Goal: Task Accomplishment & Management: Manage account settings

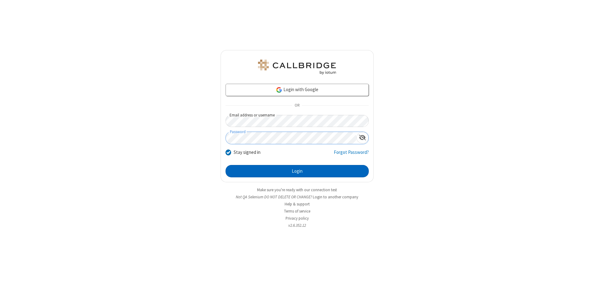
click at [297, 171] on button "Login" at bounding box center [297, 171] width 143 height 12
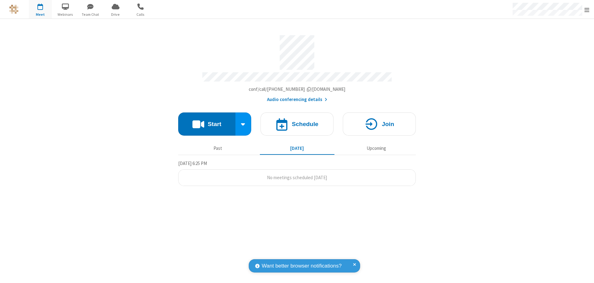
click at [587, 10] on span "Open menu" at bounding box center [587, 10] width 5 height 6
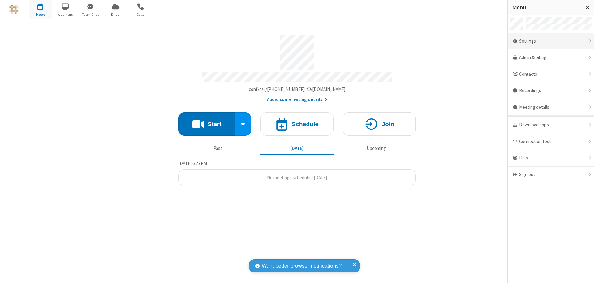
click at [551, 41] on div "Settings" at bounding box center [551, 41] width 86 height 17
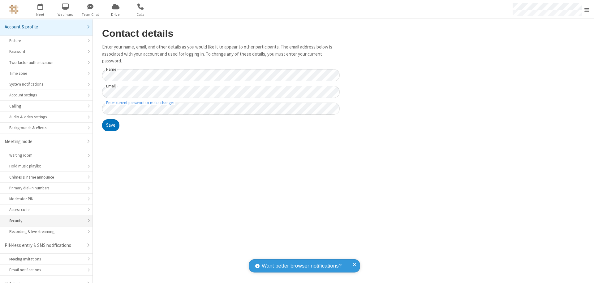
click at [44, 218] on div "Security" at bounding box center [46, 221] width 74 height 6
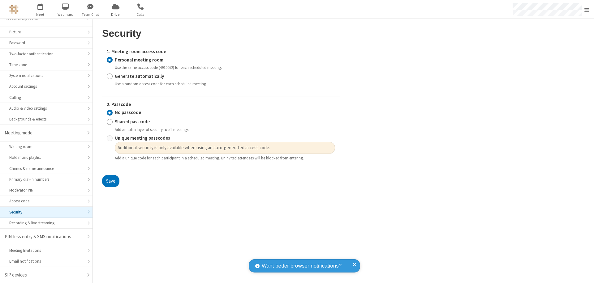
click at [110, 76] on input "Generate automatically" at bounding box center [110, 76] width 6 height 6
radio input "true"
click at [110, 116] on input "No passcode" at bounding box center [110, 113] width 6 height 6
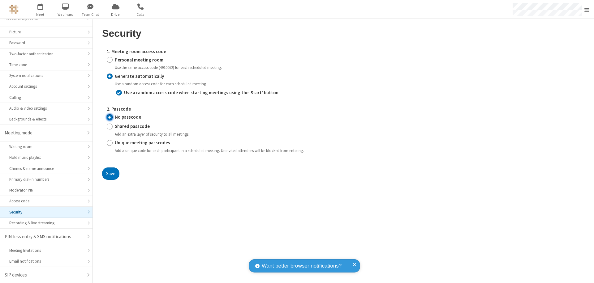
click at [110, 174] on button "Save" at bounding box center [110, 174] width 17 height 12
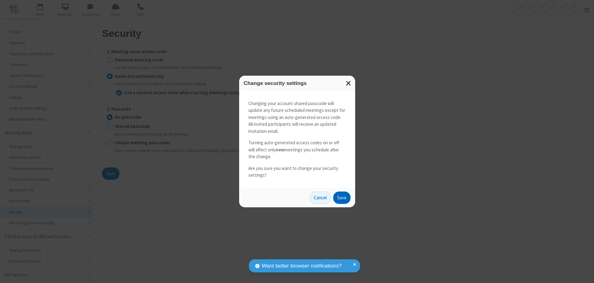
click at [342, 198] on button "Save" at bounding box center [341, 198] width 17 height 12
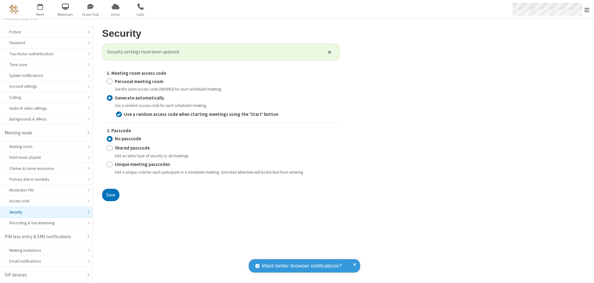
click at [587, 10] on span "Open menu" at bounding box center [587, 10] width 5 height 6
click at [40, 9] on span "button" at bounding box center [40, 6] width 23 height 11
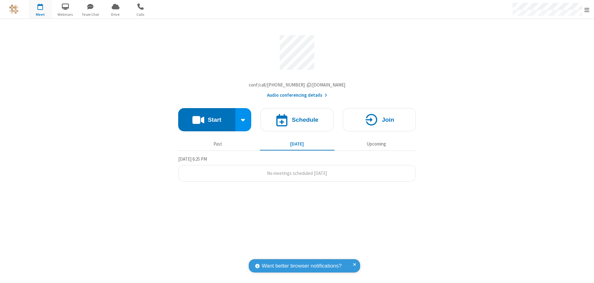
click at [297, 121] on h4 "Schedule" at bounding box center [305, 120] width 27 height 6
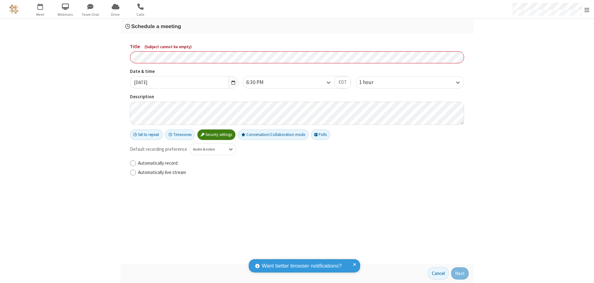
click at [297, 26] on h3 "Schedule a meeting" at bounding box center [297, 27] width 344 height 6
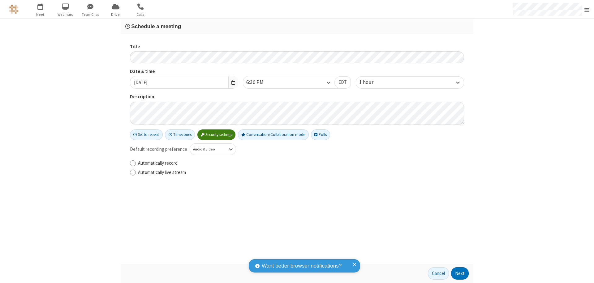
click at [460, 274] on button "Next" at bounding box center [460, 274] width 18 height 12
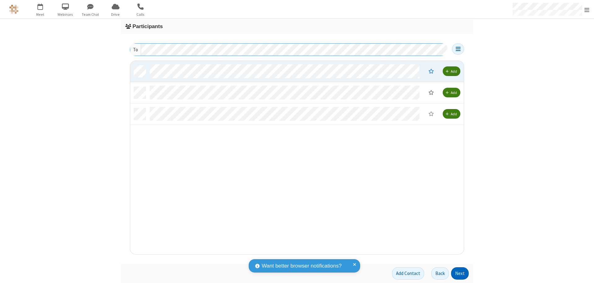
click at [460, 274] on button "Next" at bounding box center [460, 274] width 18 height 12
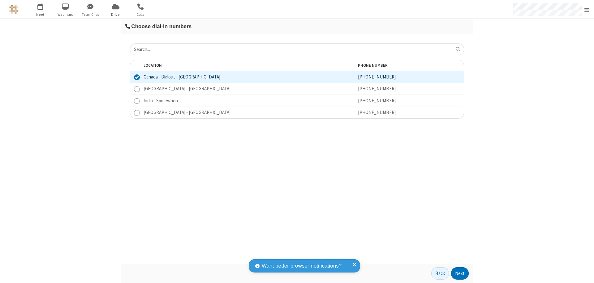
click at [460, 274] on button "Next" at bounding box center [460, 274] width 18 height 12
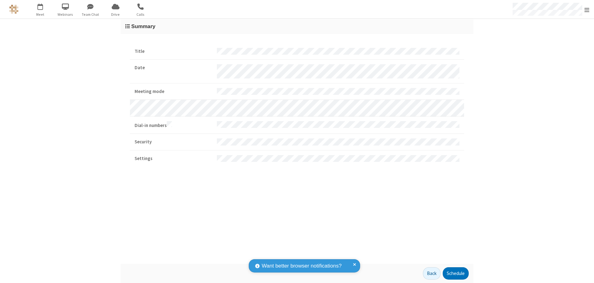
click at [456, 274] on button "Schedule" at bounding box center [456, 274] width 26 height 12
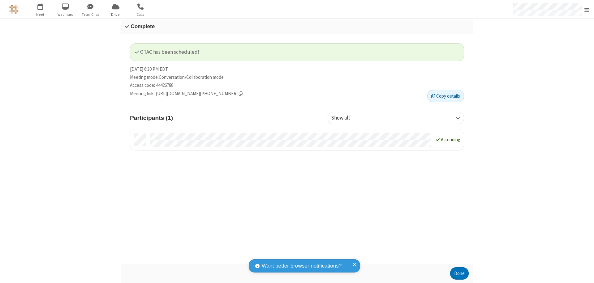
click at [460, 274] on button "Done" at bounding box center [459, 274] width 19 height 12
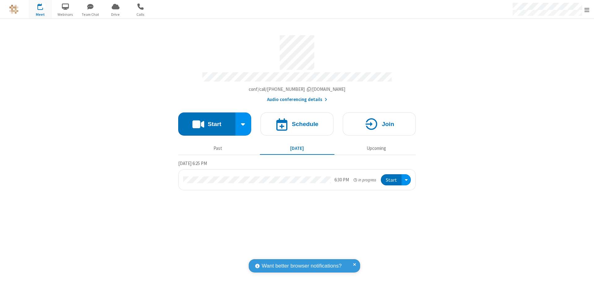
click at [392, 177] on button "Start" at bounding box center [391, 180] width 21 height 11
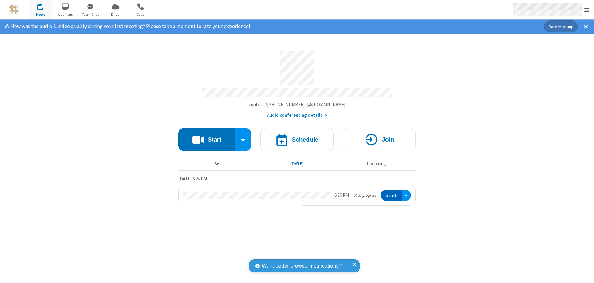
click at [587, 10] on span "Open menu" at bounding box center [587, 10] width 5 height 6
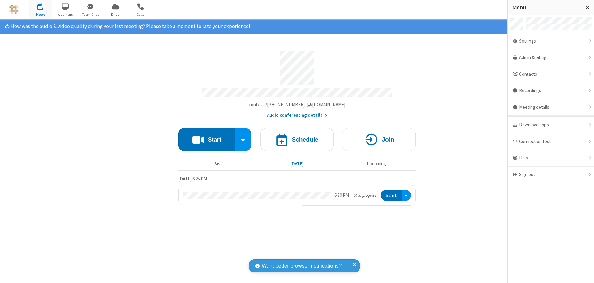
click at [551, 41] on div "Settings" at bounding box center [551, 41] width 86 height 17
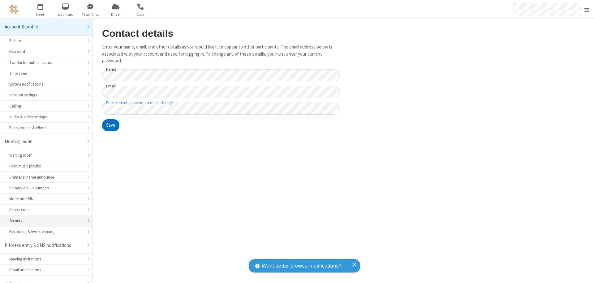
click at [44, 218] on div "Security" at bounding box center [46, 221] width 74 height 6
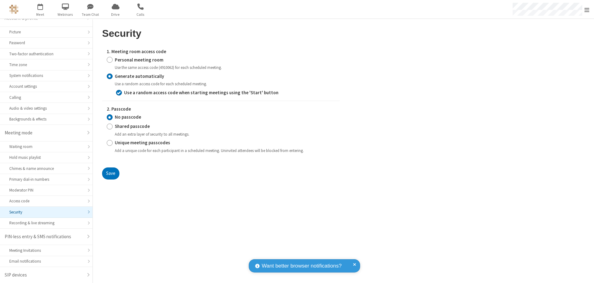
click at [110, 60] on input "Personal meeting room" at bounding box center [110, 60] width 6 height 6
radio input "true"
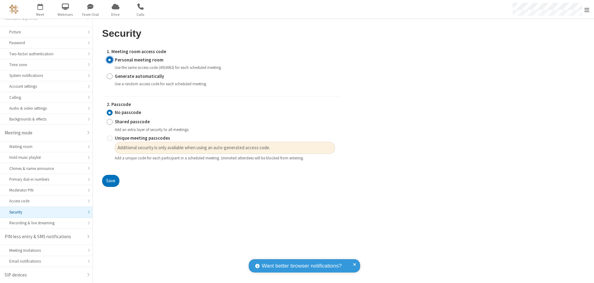
click at [110, 113] on input "No passcode" at bounding box center [110, 113] width 6 height 6
click at [110, 181] on button "Save" at bounding box center [110, 181] width 17 height 12
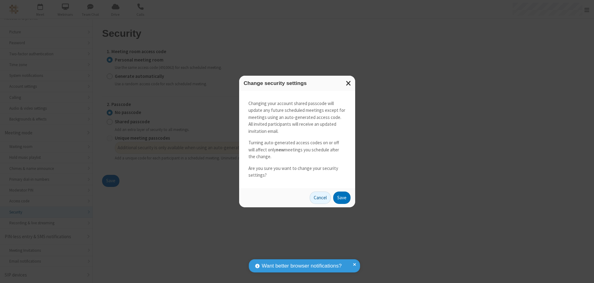
click at [342, 198] on button "Save" at bounding box center [341, 198] width 17 height 12
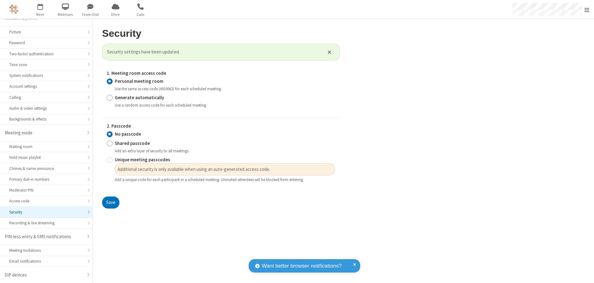
click at [587, 9] on span "Open menu" at bounding box center [587, 10] width 5 height 6
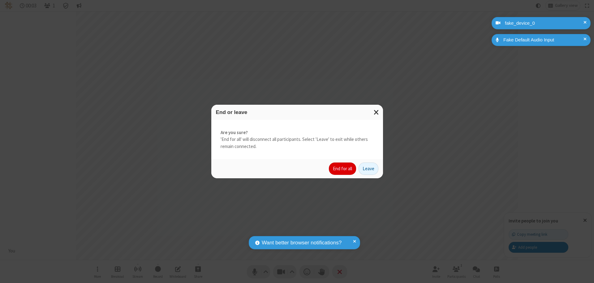
click at [343, 169] on button "End for all" at bounding box center [342, 169] width 27 height 12
